Goal: Task Accomplishment & Management: Use online tool/utility

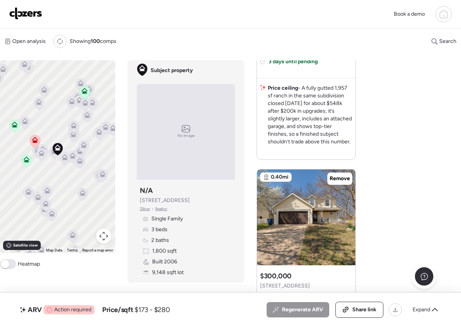
scroll to position [306, 0]
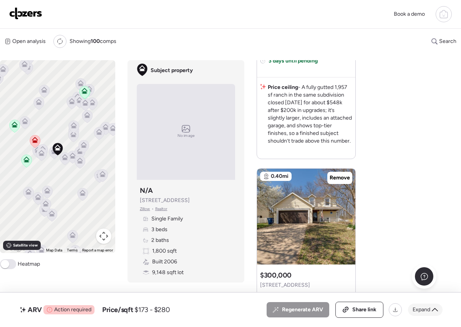
click at [431, 309] on icon at bounding box center [434, 310] width 6 height 6
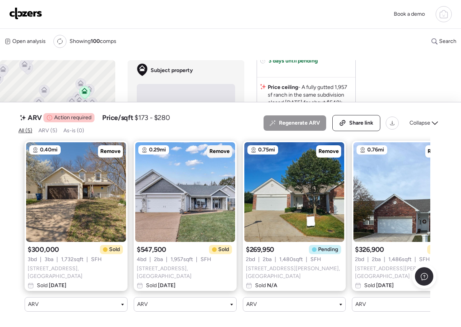
click at [221, 151] on span "Remove" at bounding box center [219, 152] width 20 height 8
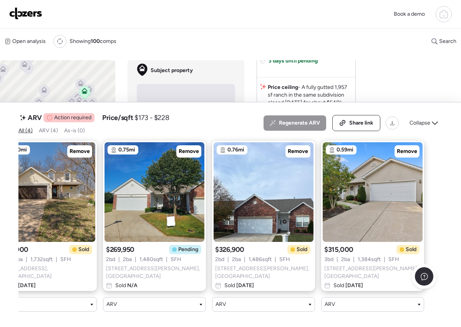
scroll to position [0, 0]
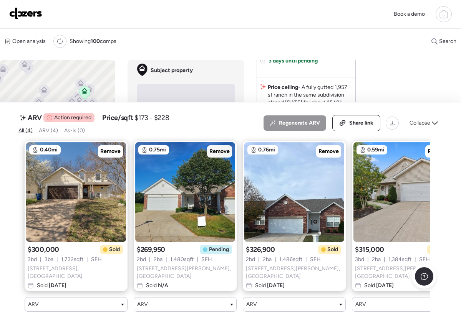
click at [223, 155] on span "Remove" at bounding box center [219, 152] width 20 height 8
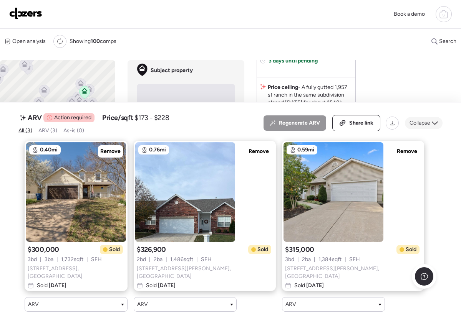
click at [426, 124] on span "Collapse" at bounding box center [419, 123] width 21 height 8
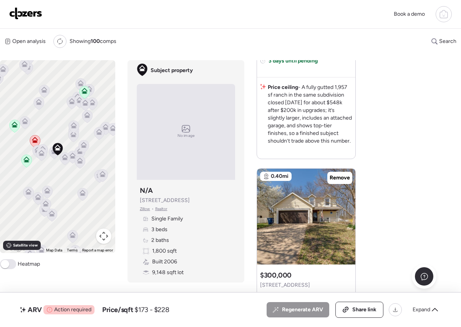
click at [443, 16] on icon at bounding box center [443, 15] width 2 height 2
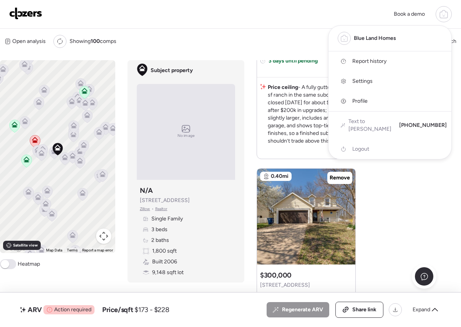
click at [408, 170] on div at bounding box center [230, 142] width 461 height 327
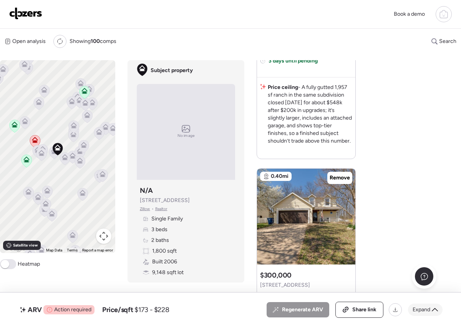
click at [415, 310] on span "Expand" at bounding box center [421, 310] width 18 height 8
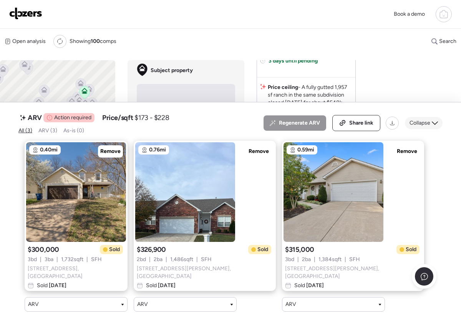
click at [431, 124] on icon at bounding box center [434, 123] width 6 height 6
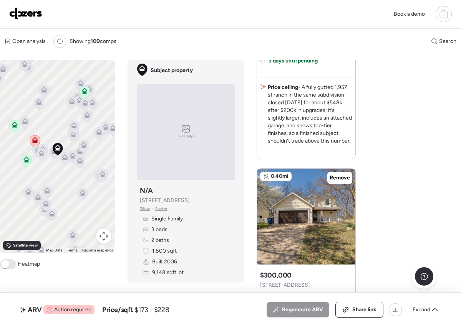
click at [443, 16] on icon at bounding box center [443, 15] width 2 height 2
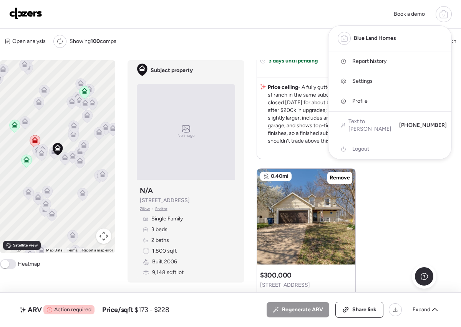
click at [385, 60] on span "Report history" at bounding box center [369, 62] width 34 height 8
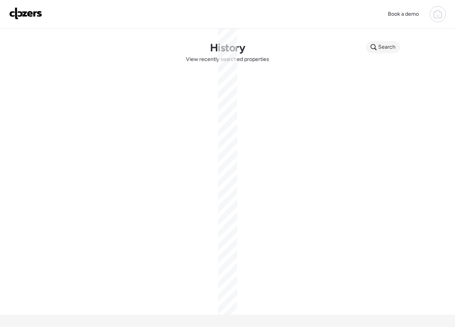
click at [387, 50] on span "Search" at bounding box center [386, 47] width 17 height 8
click at [388, 50] on input "text" at bounding box center [397, 48] width 57 height 11
paste input "**********"
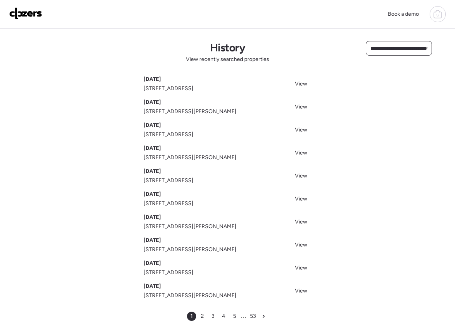
click at [402, 51] on input "**********" at bounding box center [398, 48] width 59 height 11
type input "**********"
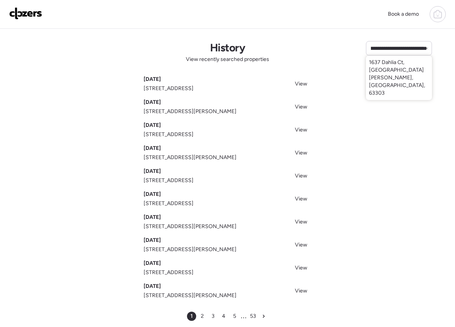
scroll to position [0, 0]
